Goal: Task Accomplishment & Management: Use online tool/utility

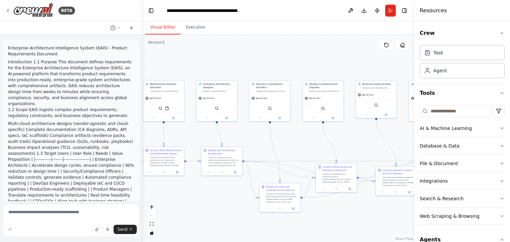
scroll to position [58, 0]
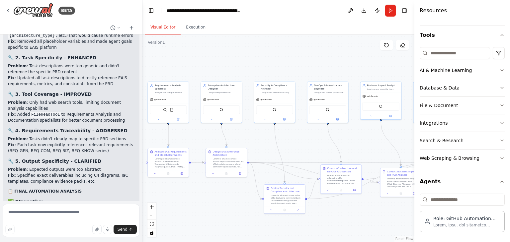
click at [309, 129] on div ".deletable-edge-delete-btn { width: 20px; height: 20px; border: 0px solid #ffff…" at bounding box center [278, 139] width 272 height 208
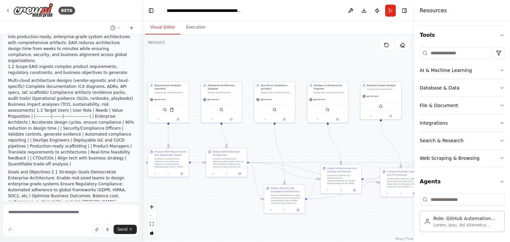
scroll to position [0, 0]
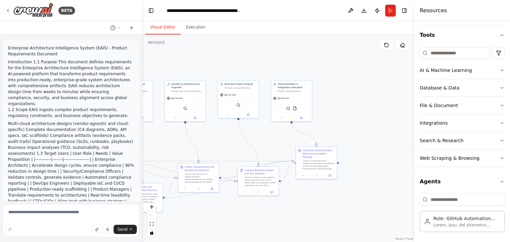
drag, startPoint x: 285, startPoint y: 150, endPoint x: 187, endPoint y: 136, distance: 98.8
click at [143, 148] on div ".deletable-edge-delete-btn { width: 20px; height: 20px; border: 0px solid #ffff…" at bounding box center [278, 139] width 272 height 208
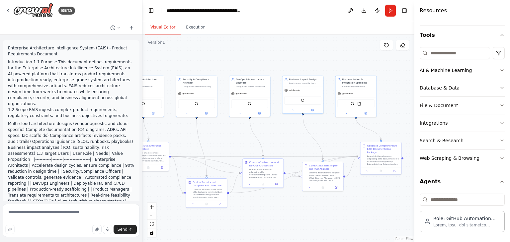
drag, startPoint x: 259, startPoint y: 133, endPoint x: 340, endPoint y: 126, distance: 81.3
click at [340, 126] on div ".deletable-edge-delete-btn { width: 20px; height: 20px; border: 0px solid #ffff…" at bounding box center [278, 139] width 272 height 208
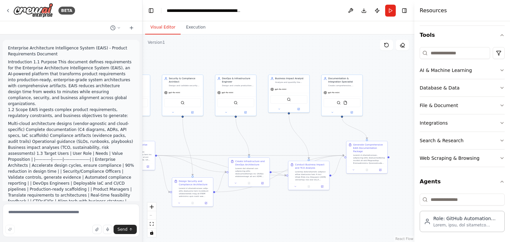
drag, startPoint x: 349, startPoint y: 53, endPoint x: 263, endPoint y: 60, distance: 86.9
click at [263, 60] on div ".deletable-edge-delete-btn { width: 20px; height: 20px; border: 0px solid #ffff…" at bounding box center [278, 139] width 272 height 208
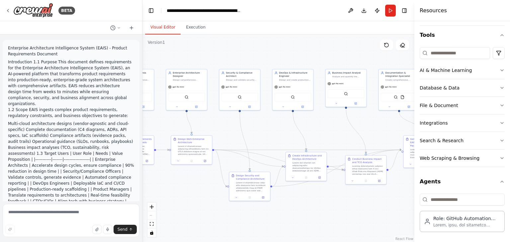
drag, startPoint x: 164, startPoint y: 147, endPoint x: 274, endPoint y: 152, distance: 109.6
click at [277, 137] on div ".deletable-edge-delete-btn { width: 20px; height: 20px; border: 0px solid #ffff…" at bounding box center [278, 139] width 272 height 208
click at [362, 13] on button "Download" at bounding box center [363, 11] width 11 height 12
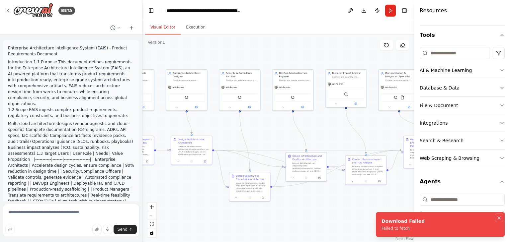
click at [498, 217] on icon "Notifications (F8)" at bounding box center [498, 218] width 3 height 3
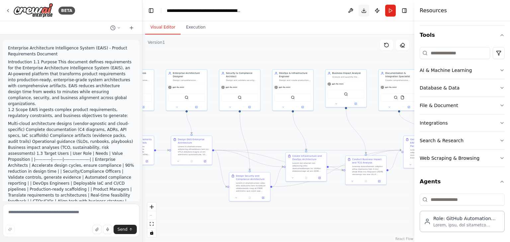
click at [366, 11] on button "Download" at bounding box center [363, 11] width 11 height 12
